Goal: Check status: Check status

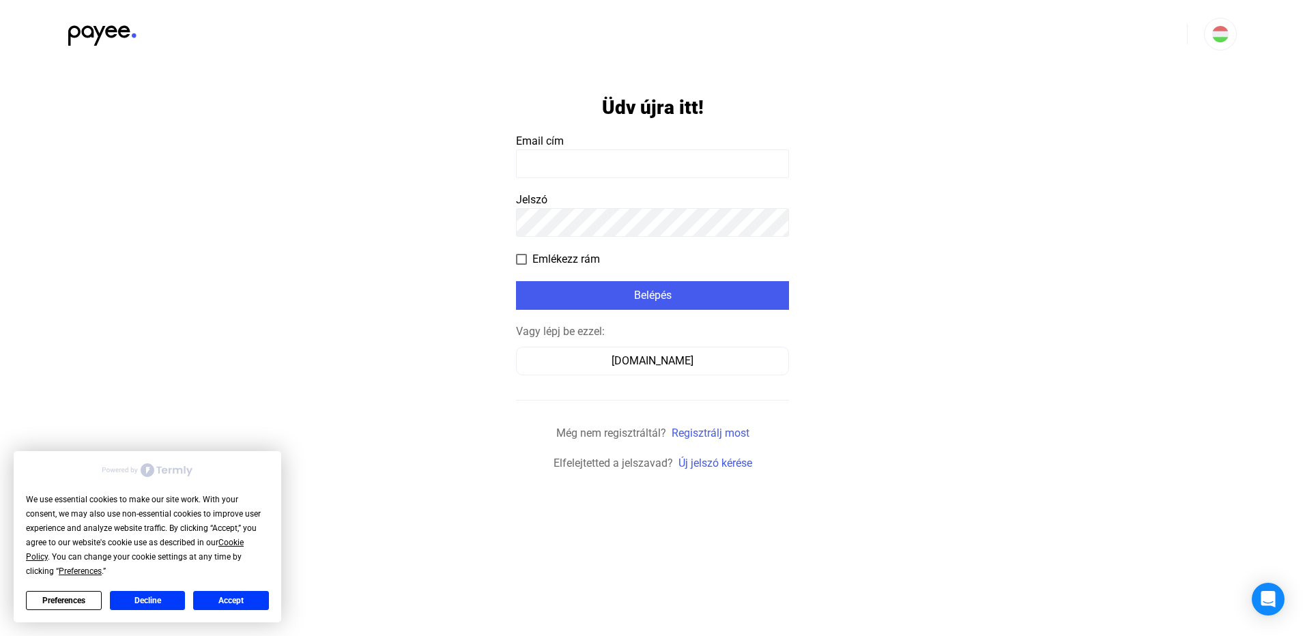
type input "**********"
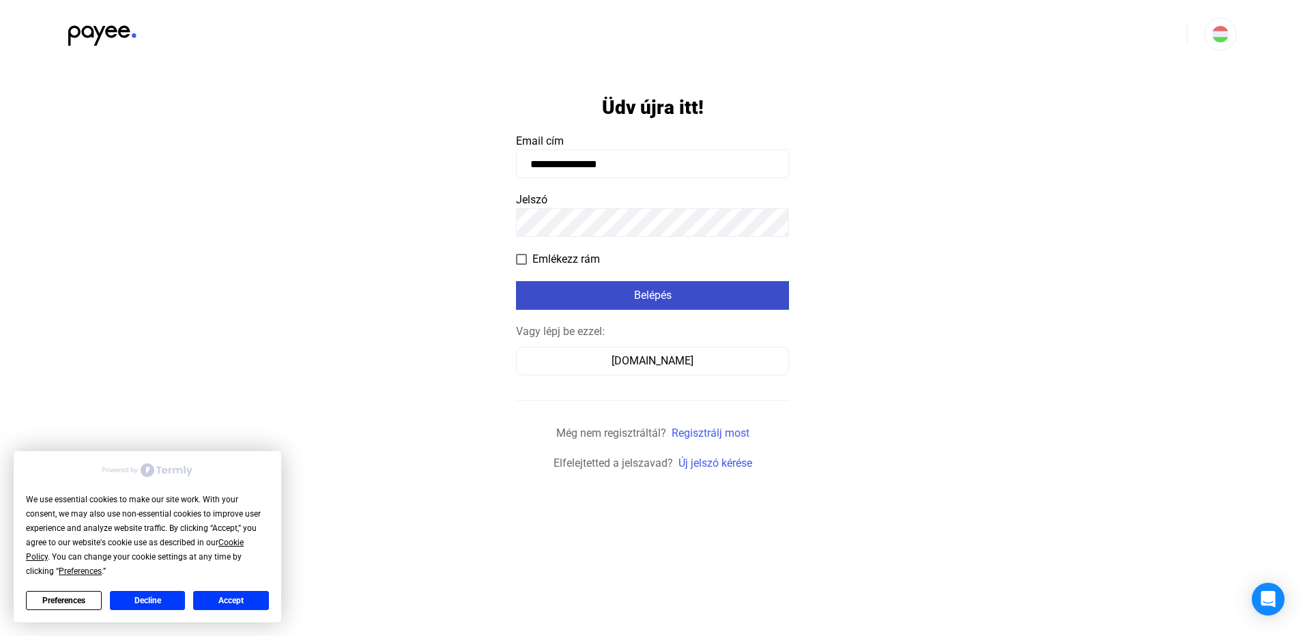
click at [653, 296] on div "Belépés" at bounding box center [652, 295] width 265 height 16
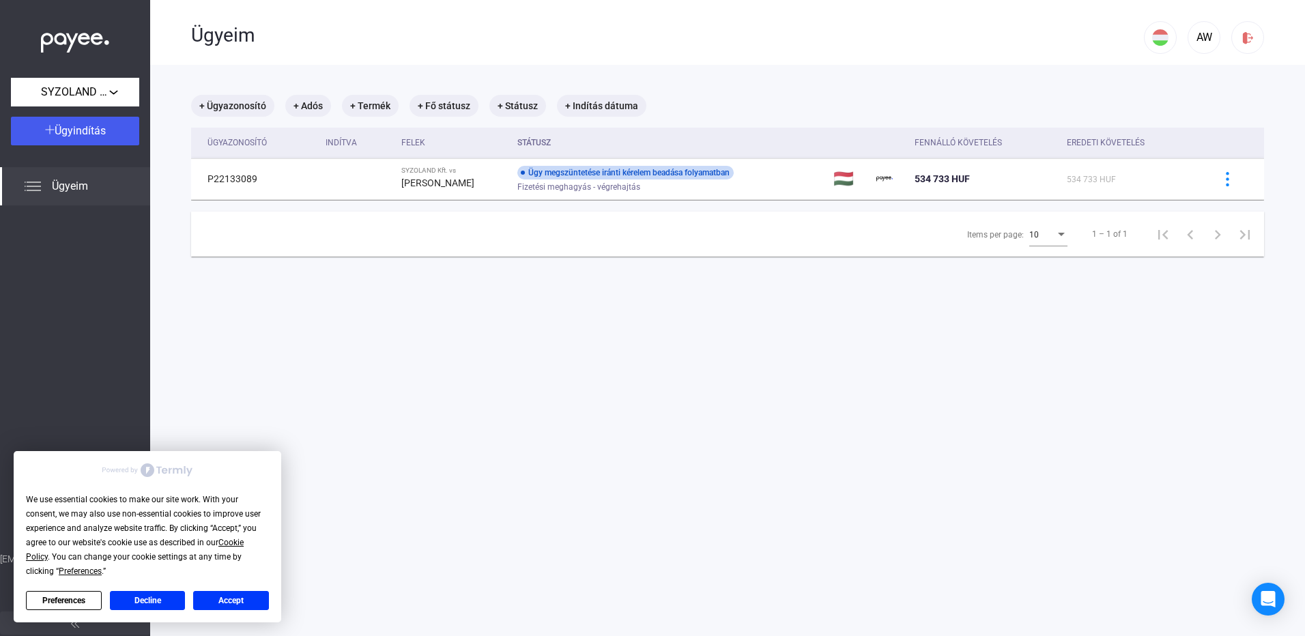
click at [165, 594] on button "Decline" at bounding box center [148, 600] width 76 height 19
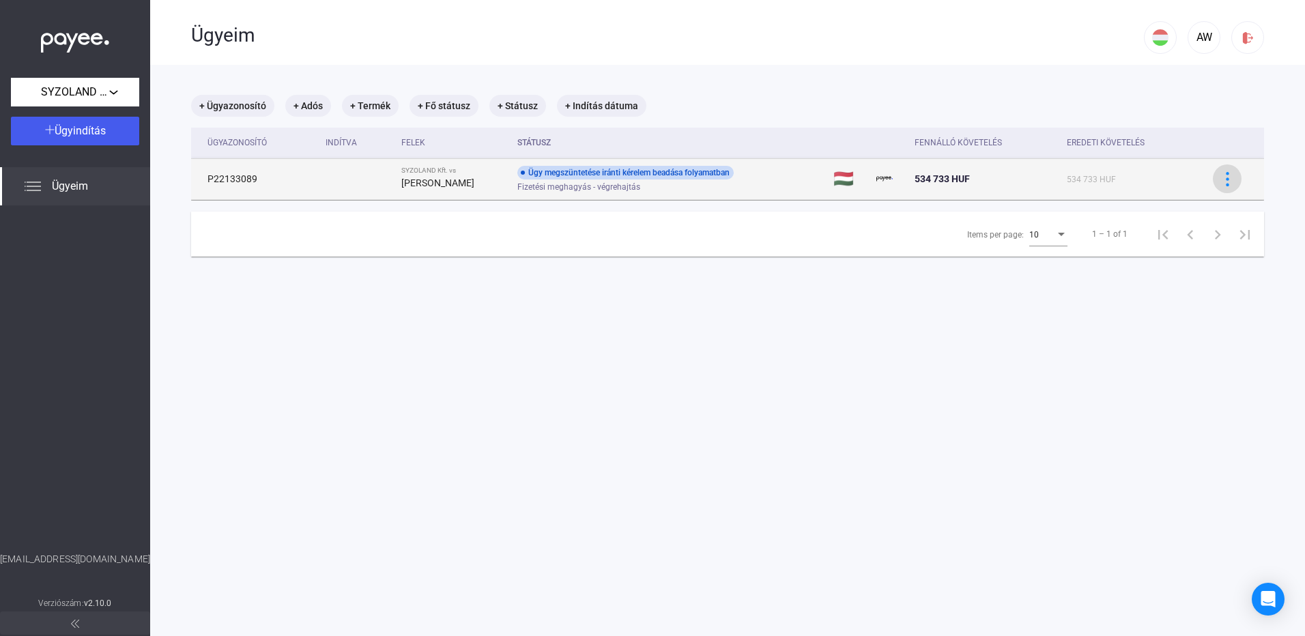
click at [1220, 177] on img at bounding box center [1227, 179] width 14 height 14
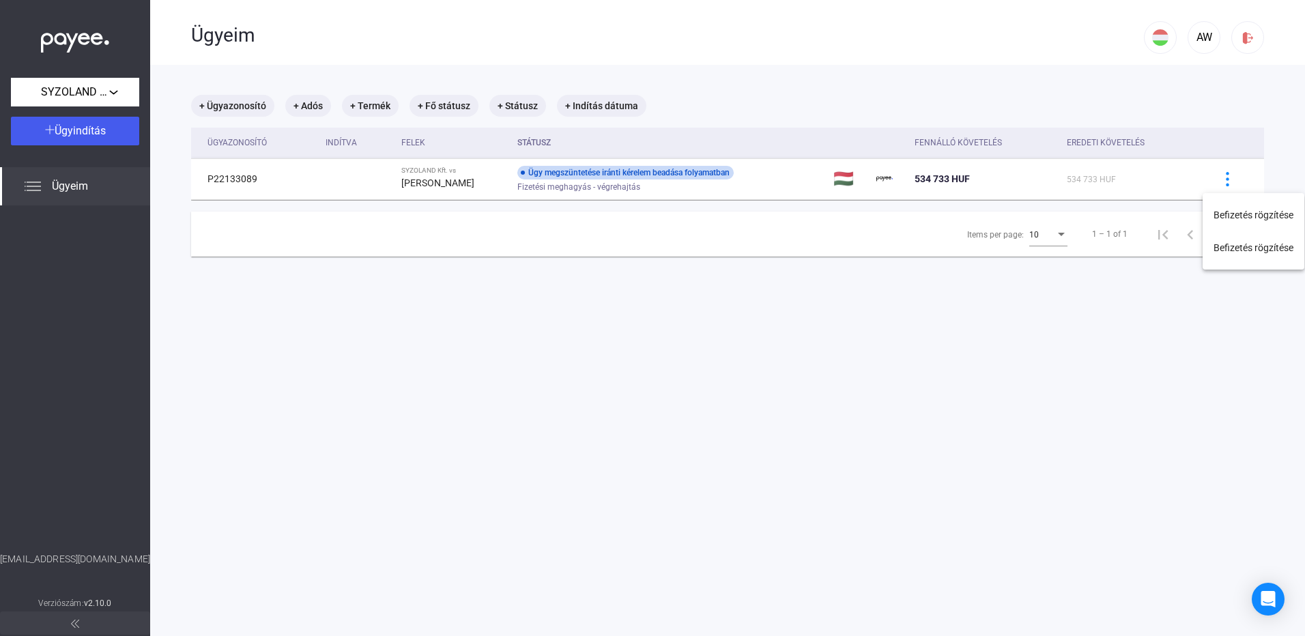
drag, startPoint x: 829, startPoint y: 395, endPoint x: 754, endPoint y: 370, distance: 79.0
click at [827, 395] on div at bounding box center [652, 318] width 1305 height 636
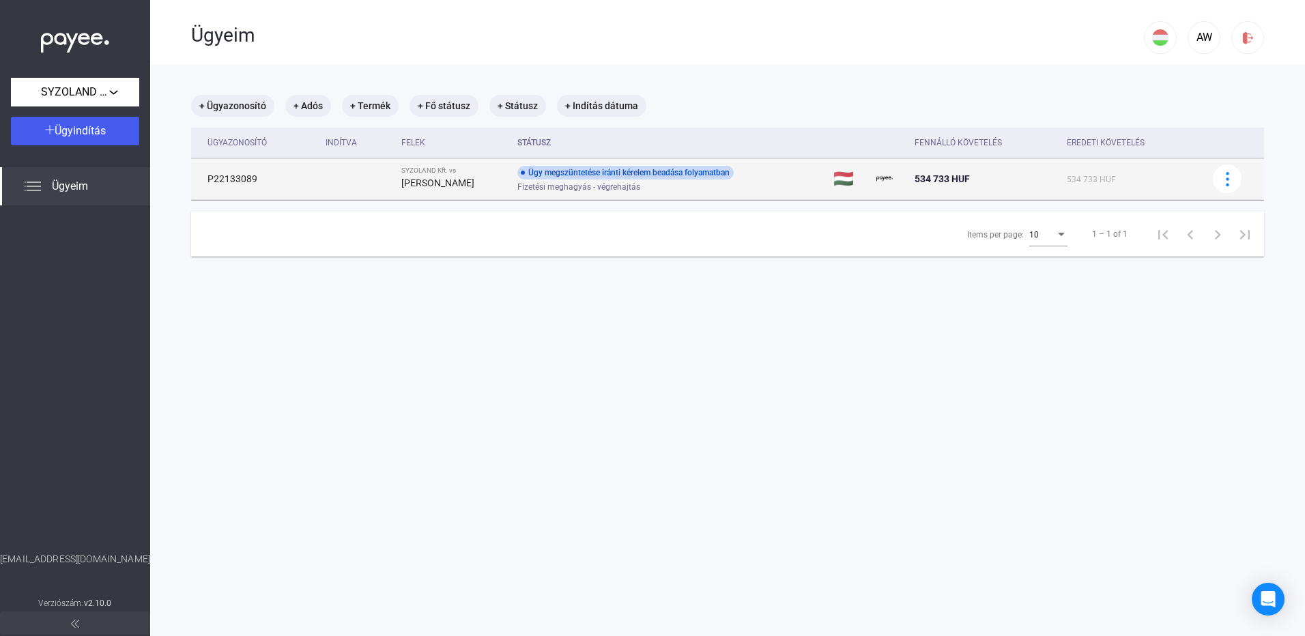
click at [278, 177] on td "P22133089" at bounding box center [255, 178] width 129 height 41
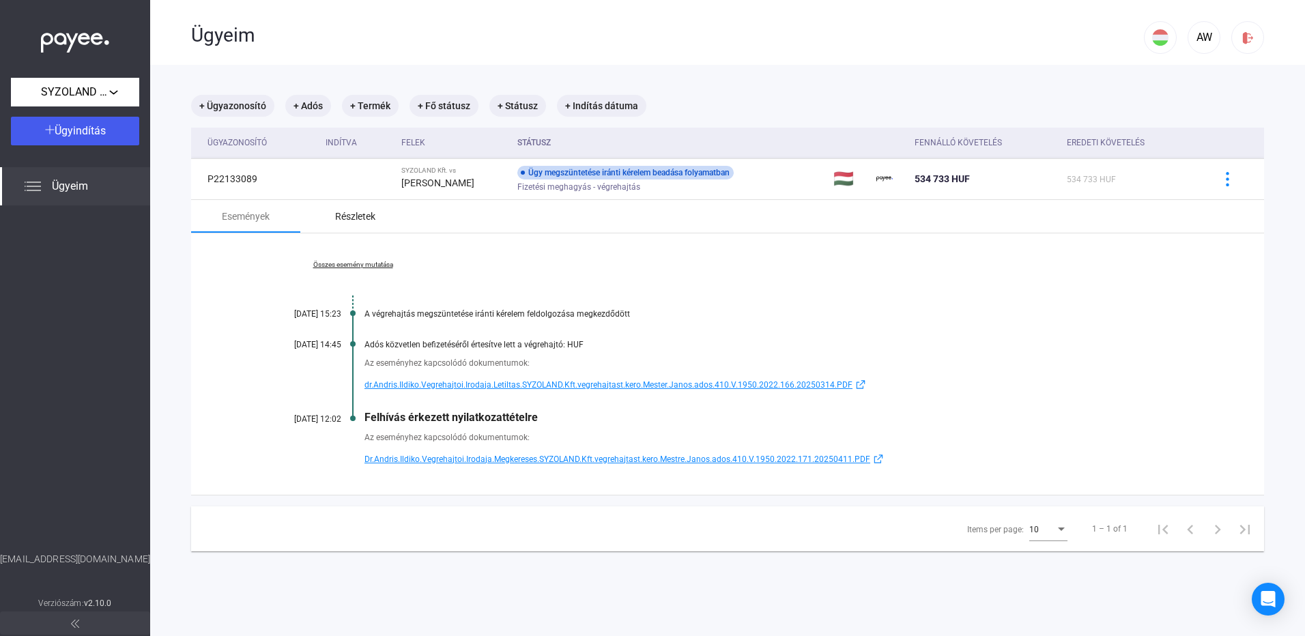
click at [350, 215] on div "Részletek" at bounding box center [355, 216] width 40 height 16
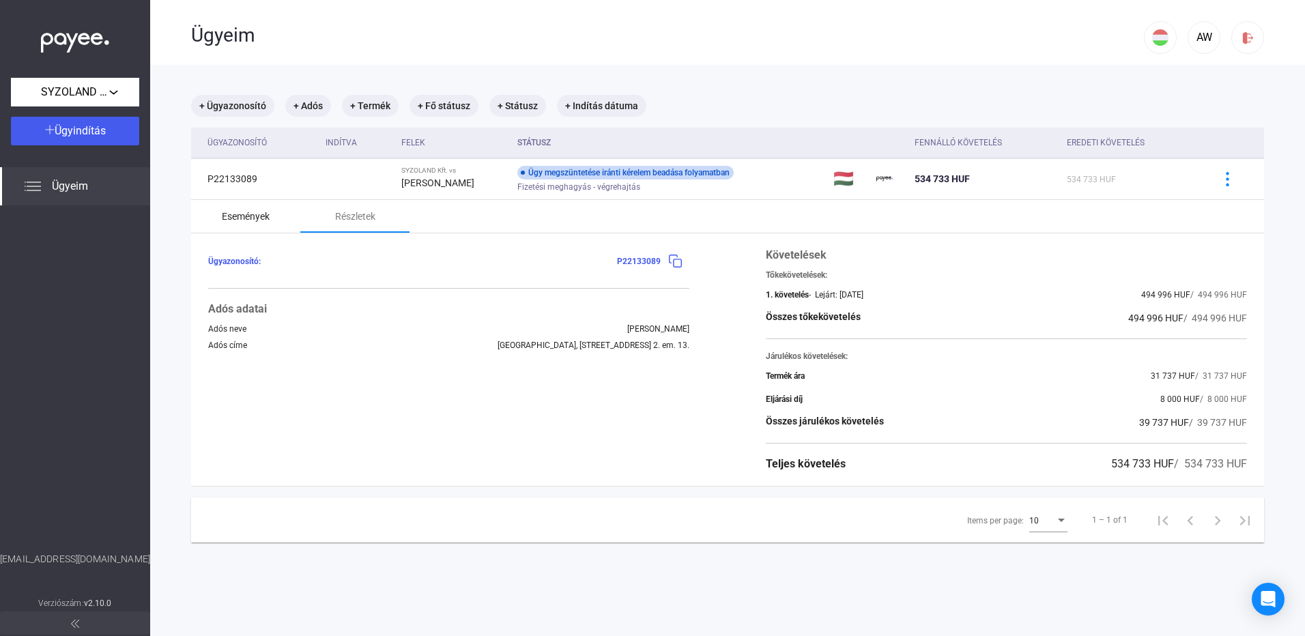
click at [228, 210] on div "Események" at bounding box center [246, 216] width 48 height 16
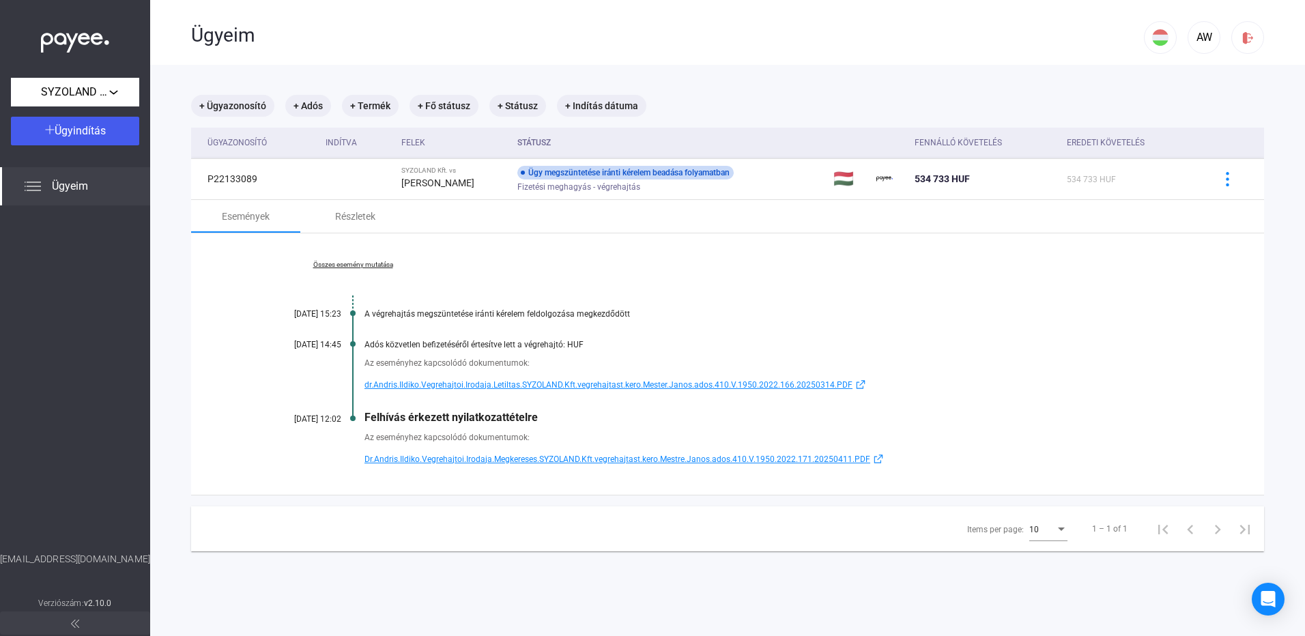
click at [511, 457] on span "Dr.Andris.Ildiko.Vegrehajtoi.Irodaja.Megkereses.SYZOLAND.Kft.vegrehajtast.kero.…" at bounding box center [617, 459] width 506 height 16
click at [1248, 43] on div at bounding box center [1247, 38] width 23 height 14
